Goal: Transaction & Acquisition: Download file/media

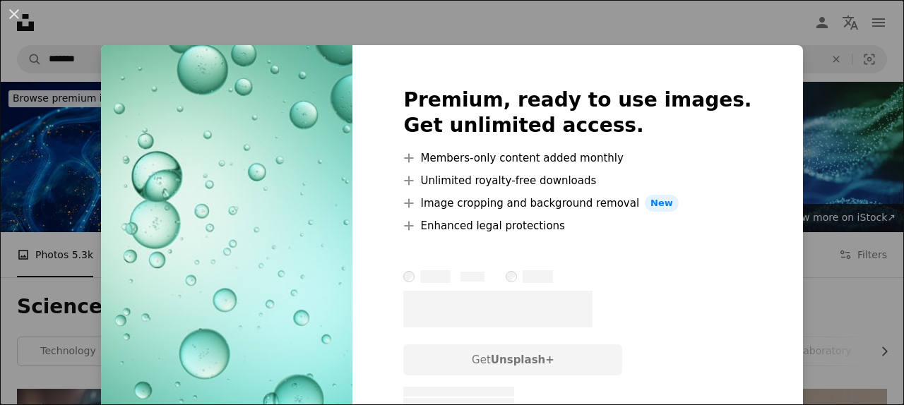
scroll to position [14689, 0]
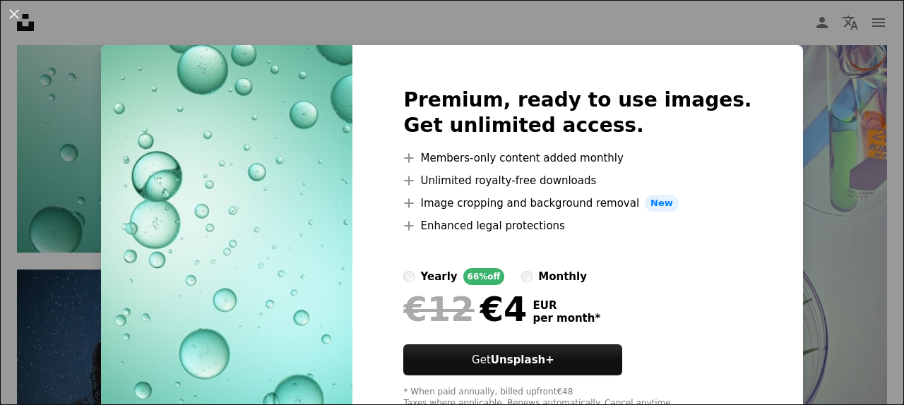
click at [489, 28] on div "An X shape Premium, ready to use images. Get unlimited access. A plus sign Memb…" at bounding box center [452, 202] width 904 height 405
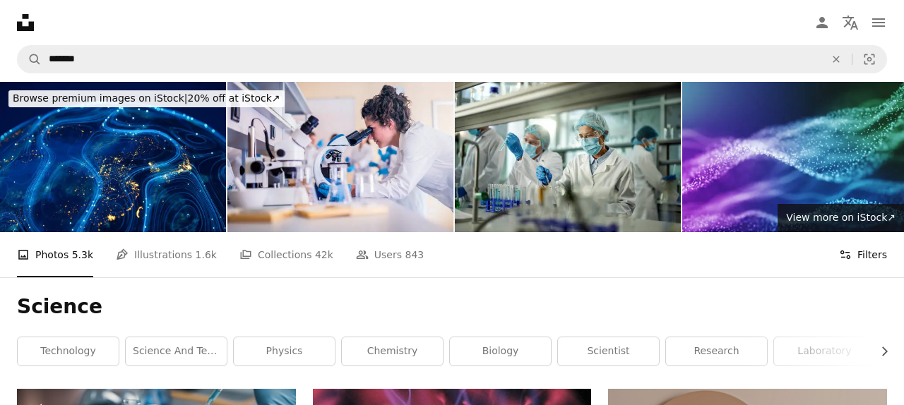
click at [852, 251] on button "Filters Filters" at bounding box center [863, 254] width 48 height 45
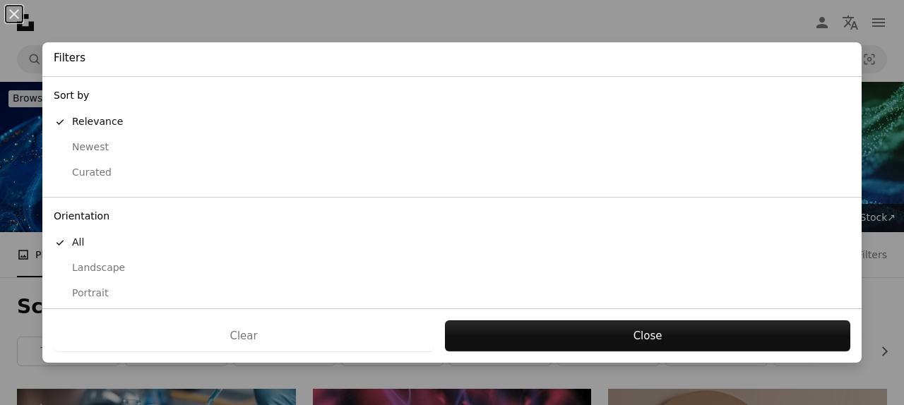
scroll to position [155, 0]
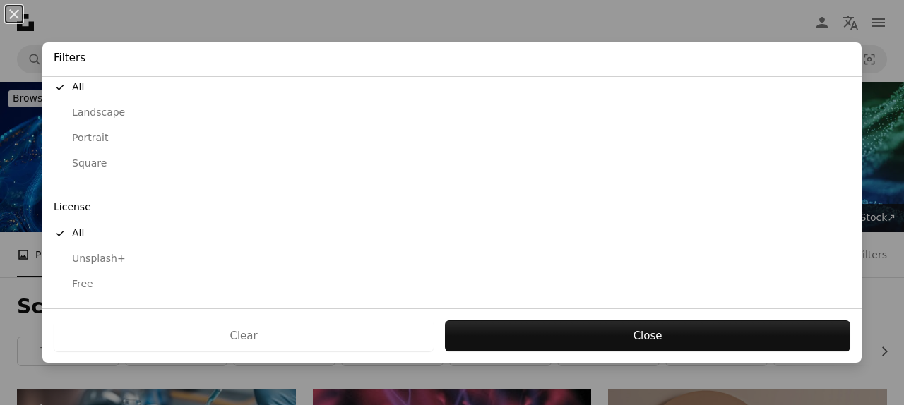
click at [92, 278] on div "Free" at bounding box center [452, 284] width 796 height 14
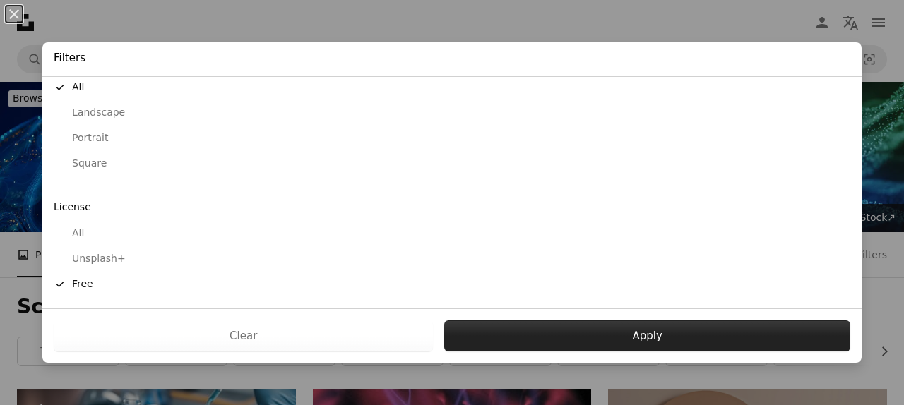
click at [605, 342] on button "Apply" at bounding box center [647, 336] width 406 height 31
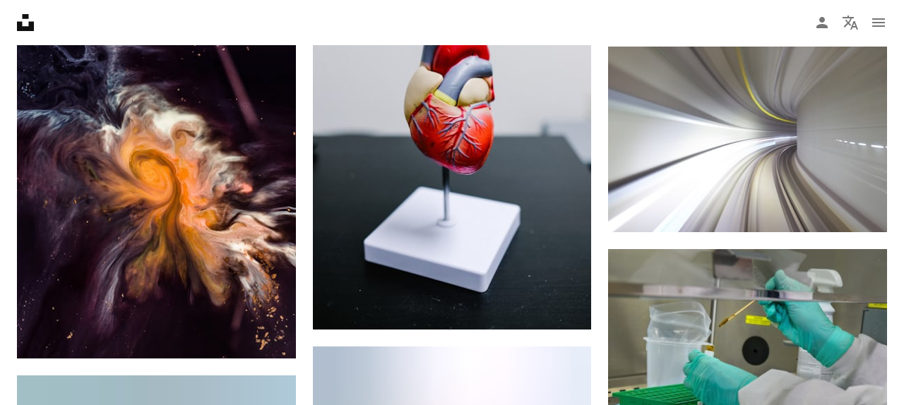
scroll to position [15626, 0]
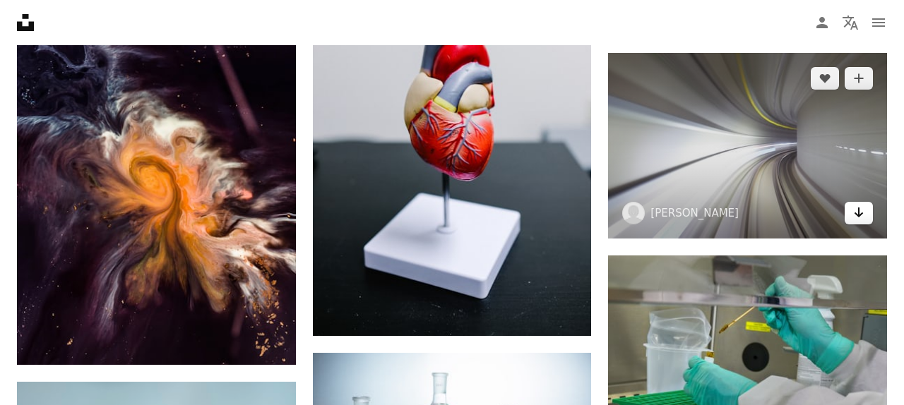
click at [851, 208] on link "Arrow pointing down" at bounding box center [858, 213] width 28 height 23
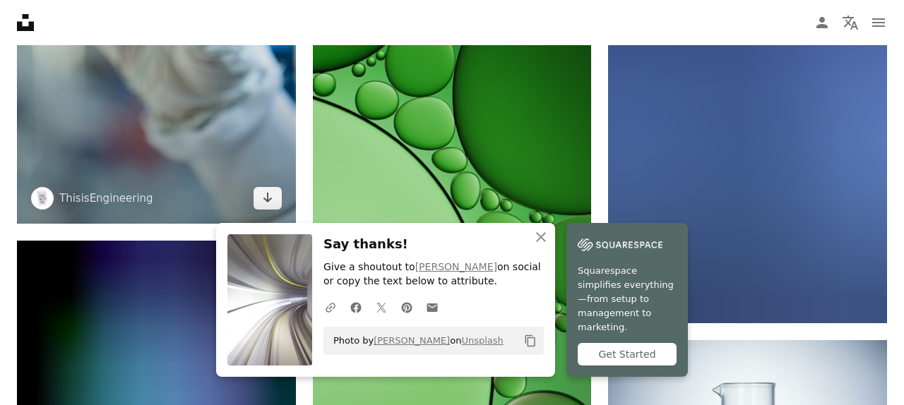
scroll to position [16209, 0]
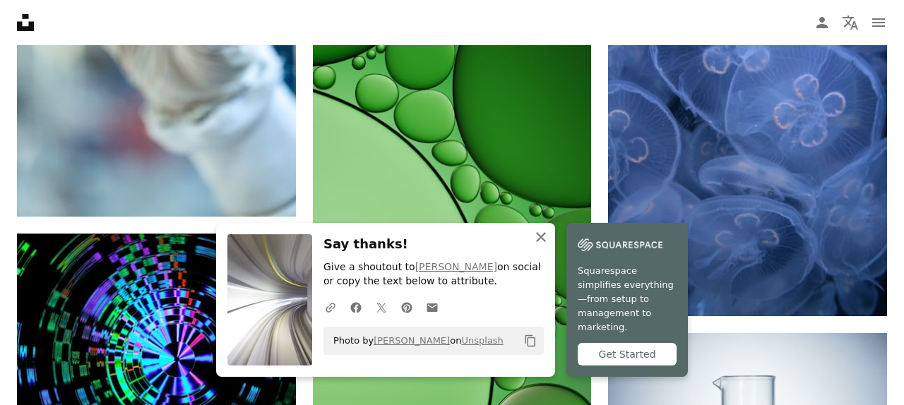
click at [537, 246] on icon "An X shape" at bounding box center [540, 237] width 17 height 17
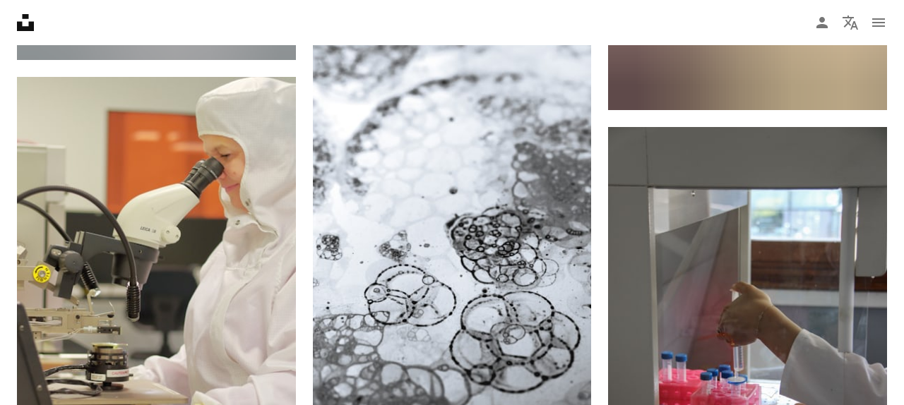
scroll to position [45622, 0]
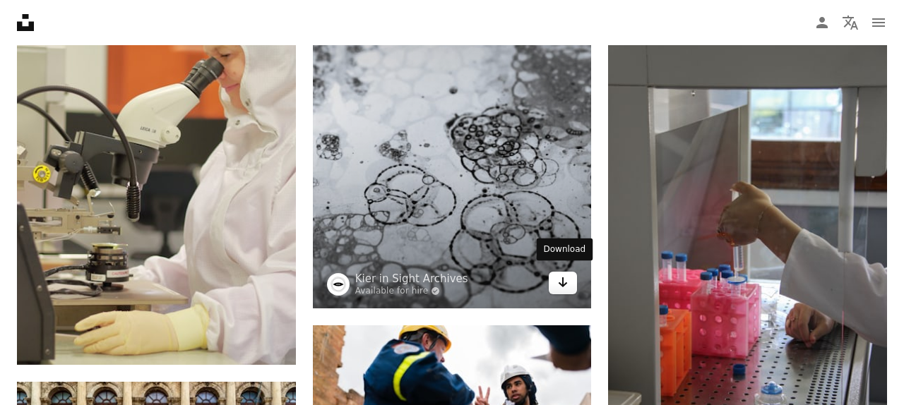
click at [566, 277] on icon "Download" at bounding box center [562, 282] width 9 height 10
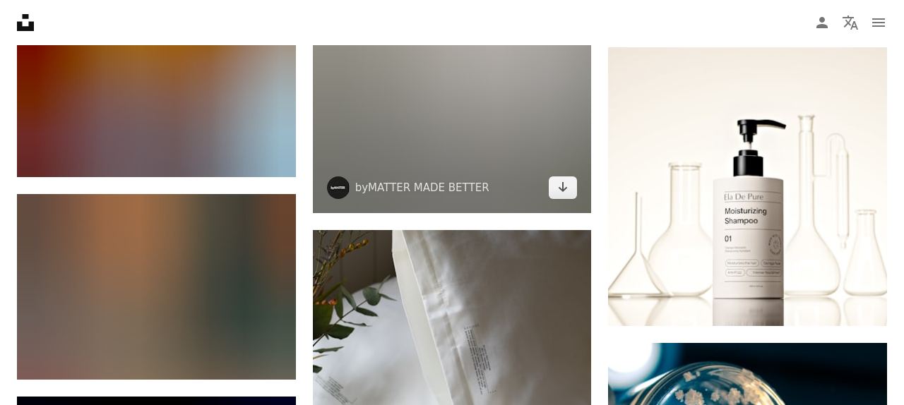
scroll to position [72884, 0]
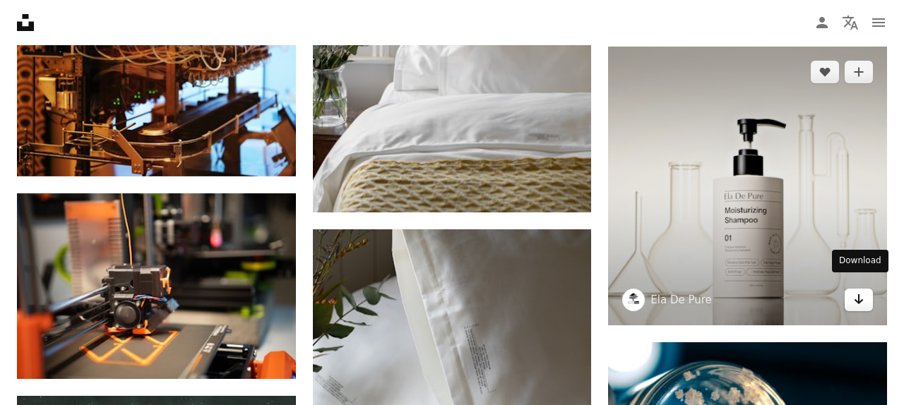
click at [861, 294] on icon "Download" at bounding box center [858, 299] width 9 height 10
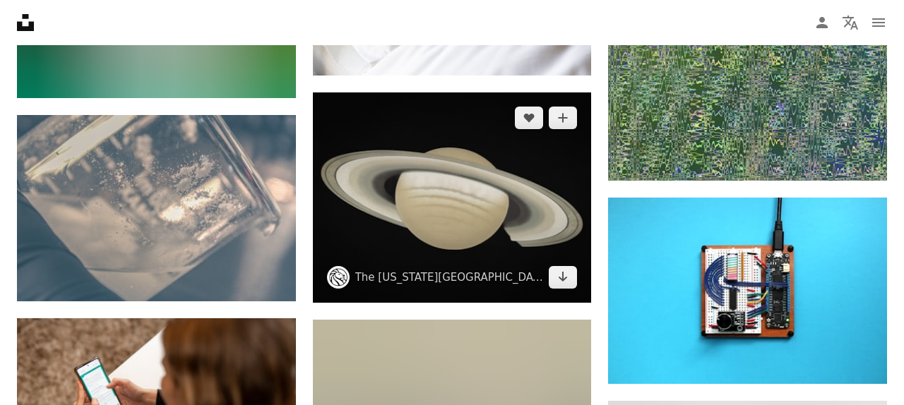
scroll to position [77024, 0]
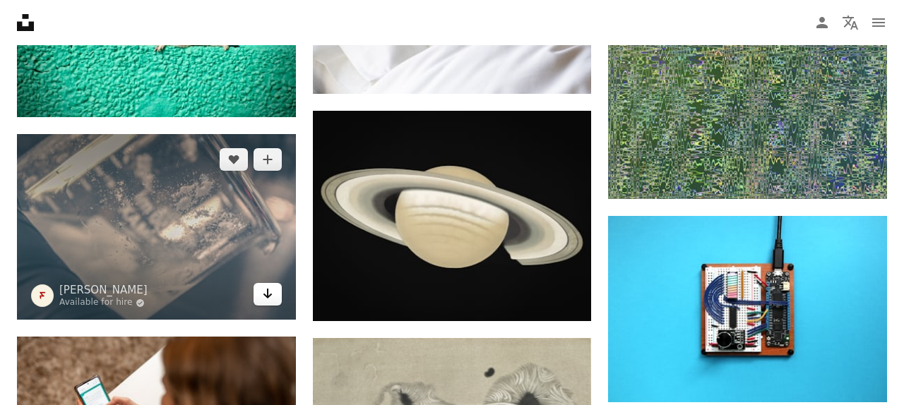
click at [273, 293] on link "Arrow pointing down" at bounding box center [267, 294] width 28 height 23
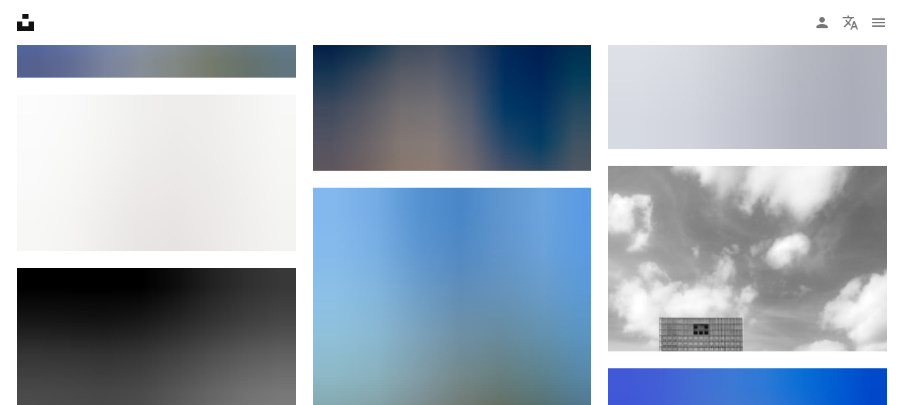
scroll to position [78153, 0]
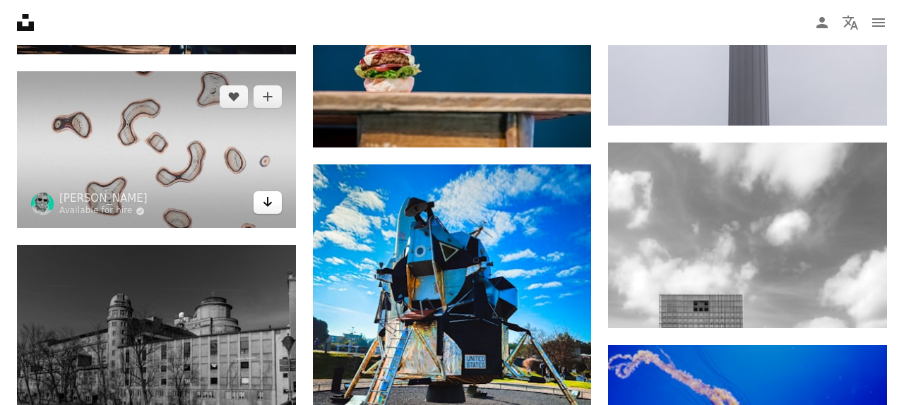
click at [273, 198] on link "Arrow pointing down" at bounding box center [267, 202] width 28 height 23
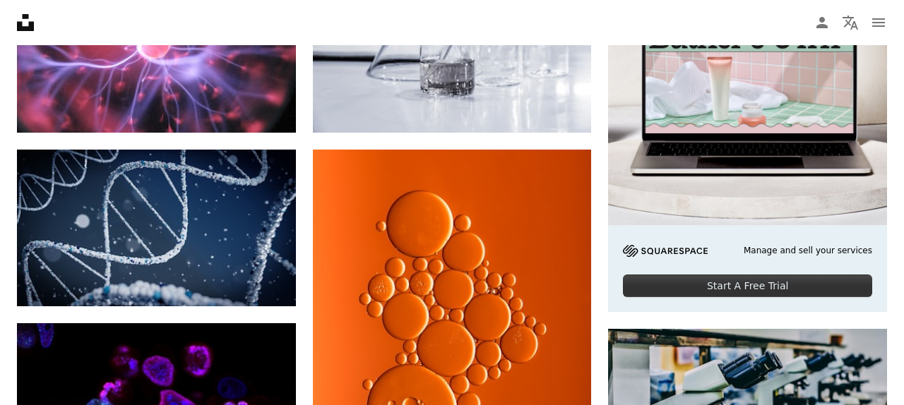
scroll to position [0, 0]
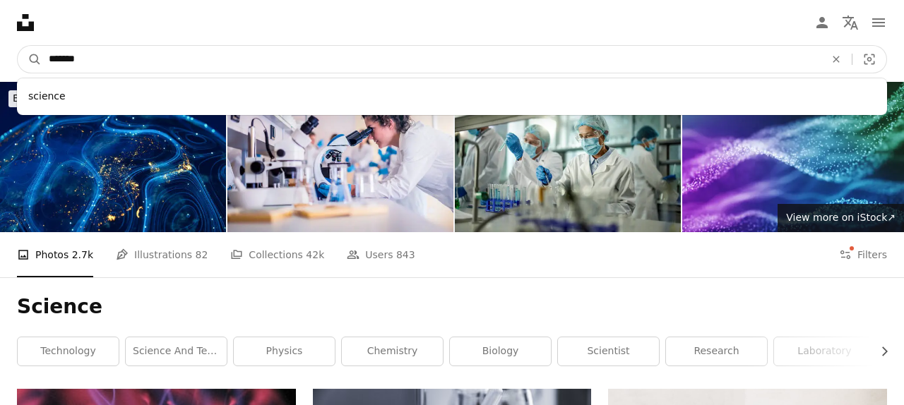
drag, startPoint x: 134, startPoint y: 48, endPoint x: 159, endPoint y: 70, distance: 33.0
click at [159, 70] on input "*******" at bounding box center [431, 59] width 779 height 27
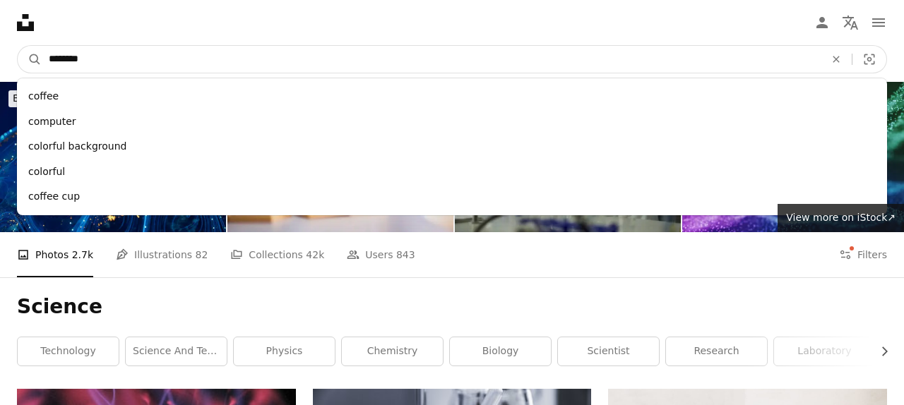
type input "*********"
click button "A magnifying glass" at bounding box center [30, 59] width 24 height 27
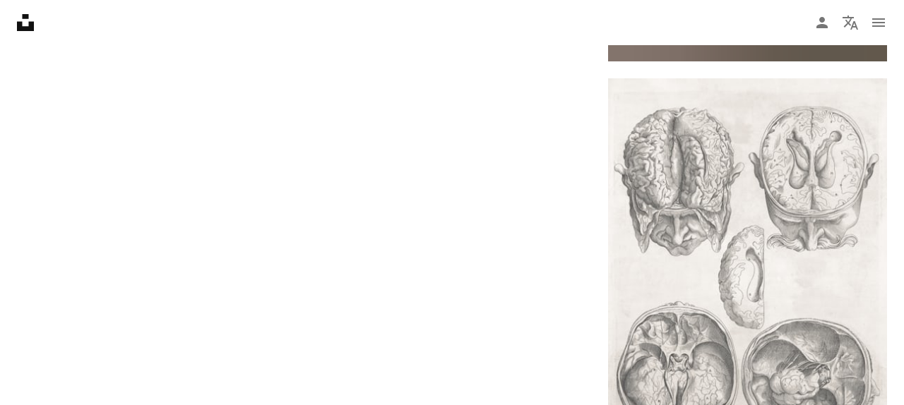
scroll to position [2663, 0]
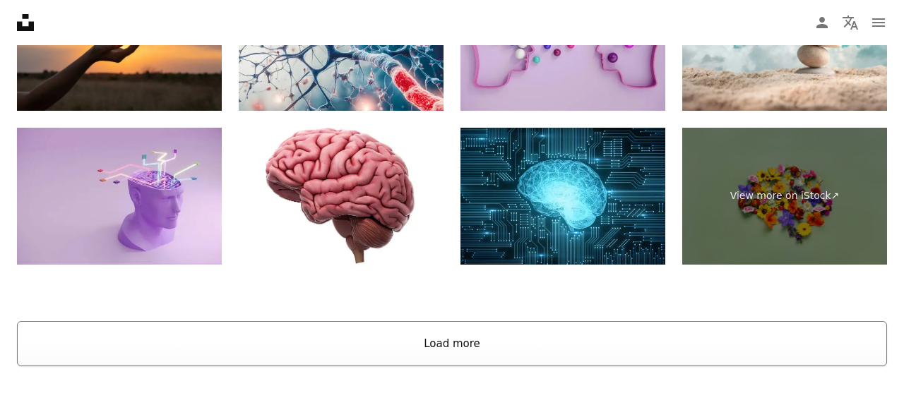
click at [417, 352] on button "Load more" at bounding box center [452, 343] width 870 height 45
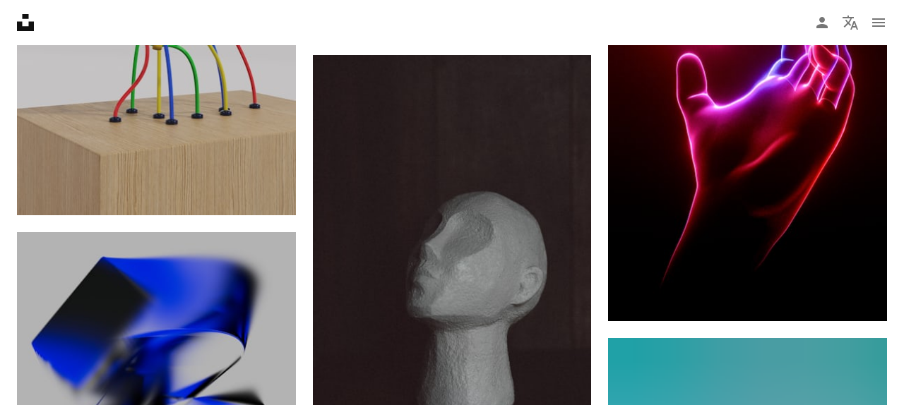
scroll to position [28310, 0]
